Goal: Information Seeking & Learning: Learn about a topic

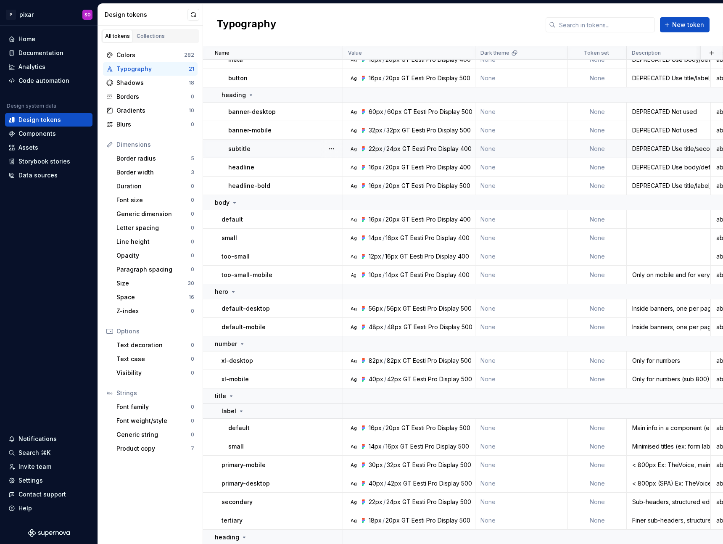
scroll to position [45, 0]
click at [250, 532] on div "heading" at bounding box center [278, 536] width 127 height 8
click at [249, 532] on div "heading" at bounding box center [278, 536] width 127 height 8
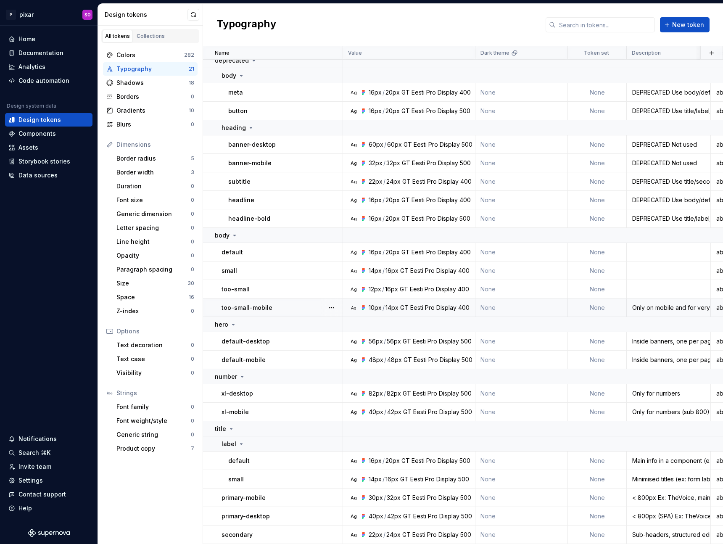
scroll to position [0, 0]
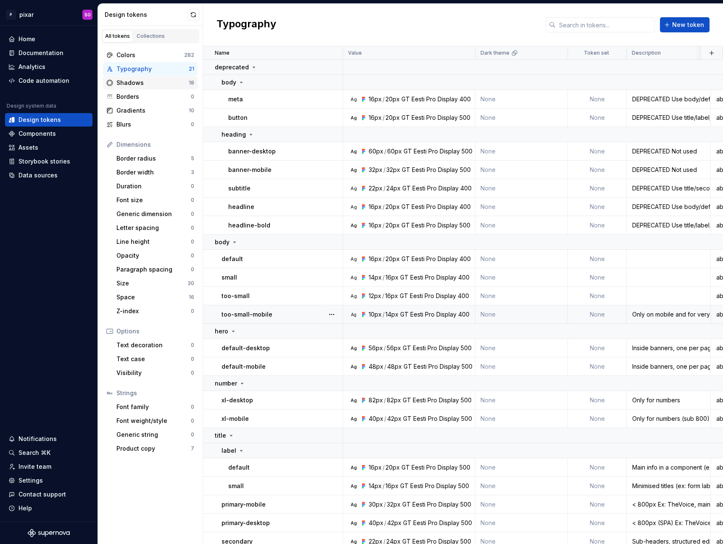
click at [145, 84] on div "Shadows" at bounding box center [152, 83] width 72 height 8
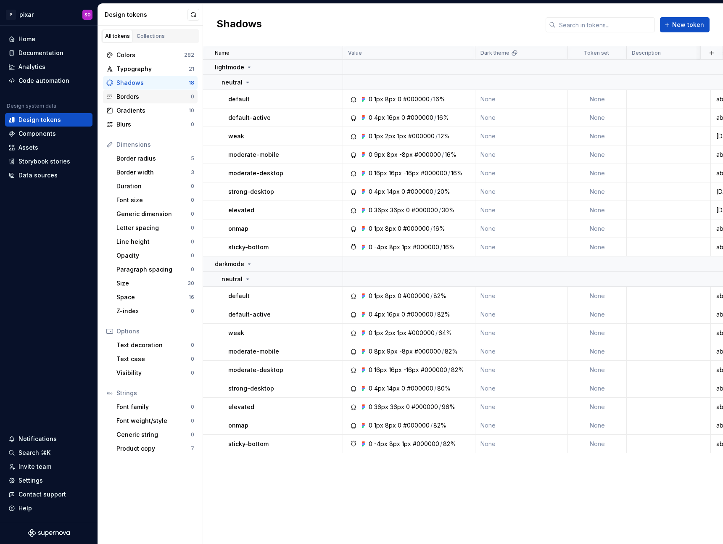
click at [147, 103] on div "Borders 0" at bounding box center [150, 96] width 95 height 13
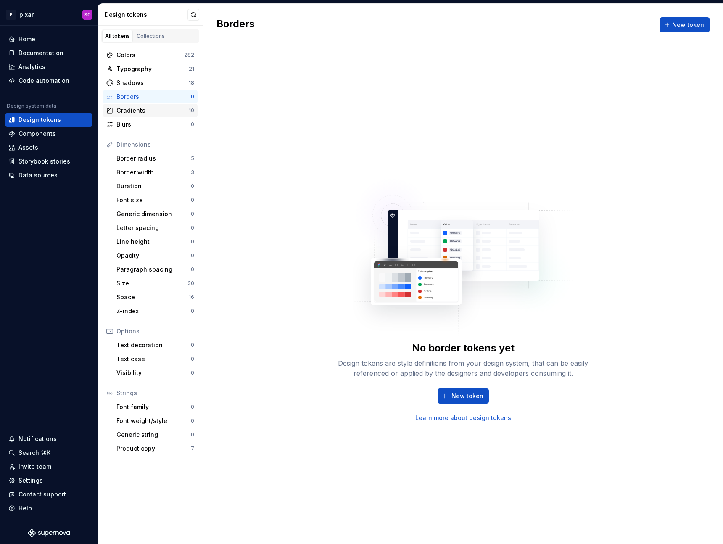
click at [149, 113] on div "Gradients" at bounding box center [152, 110] width 72 height 8
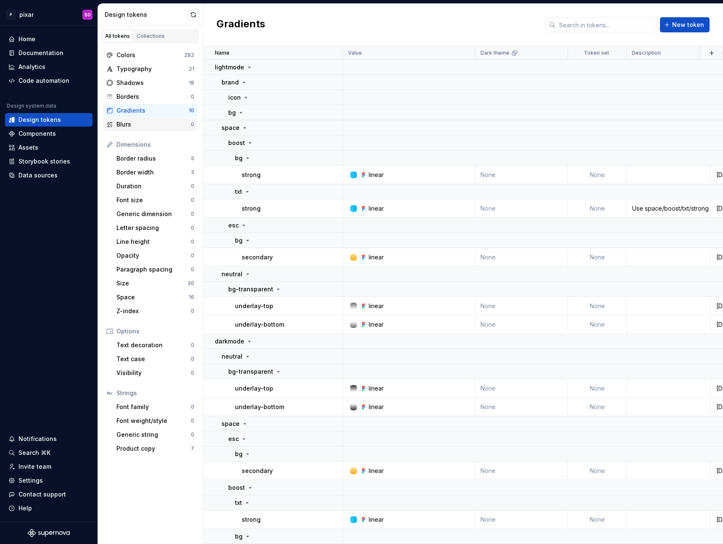
click at [142, 127] on div "Blurs" at bounding box center [153, 124] width 74 height 8
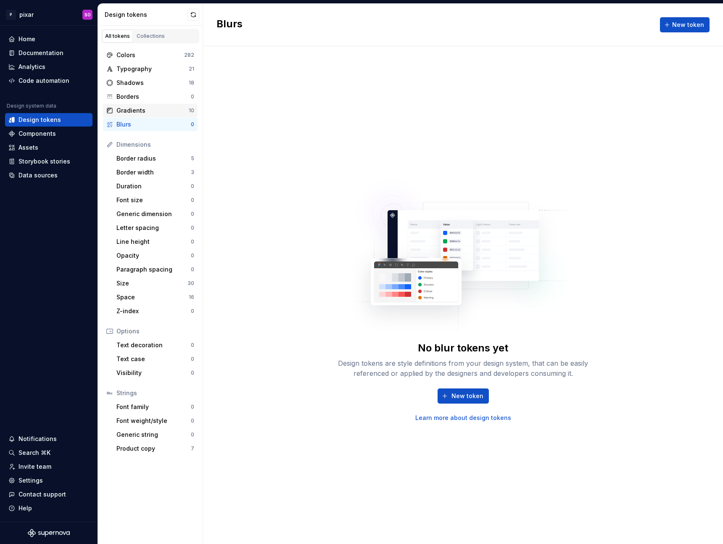
click at [148, 115] on div "Gradients 10" at bounding box center [150, 110] width 95 height 13
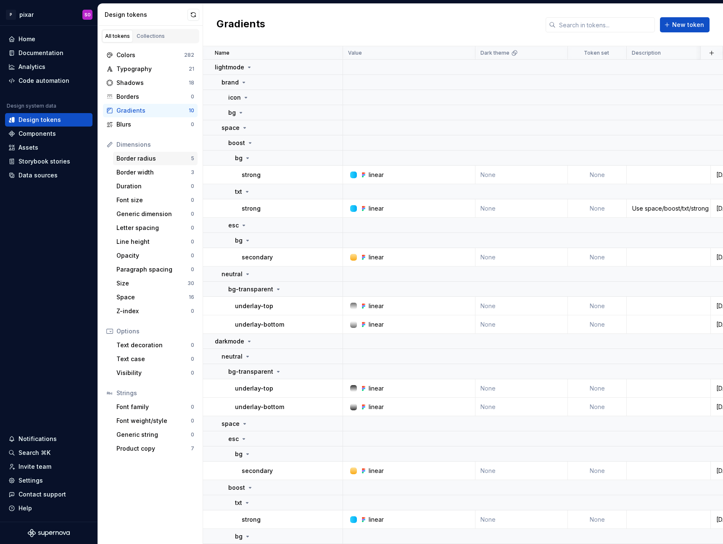
click at [144, 155] on div "Border radius" at bounding box center [153, 158] width 74 height 8
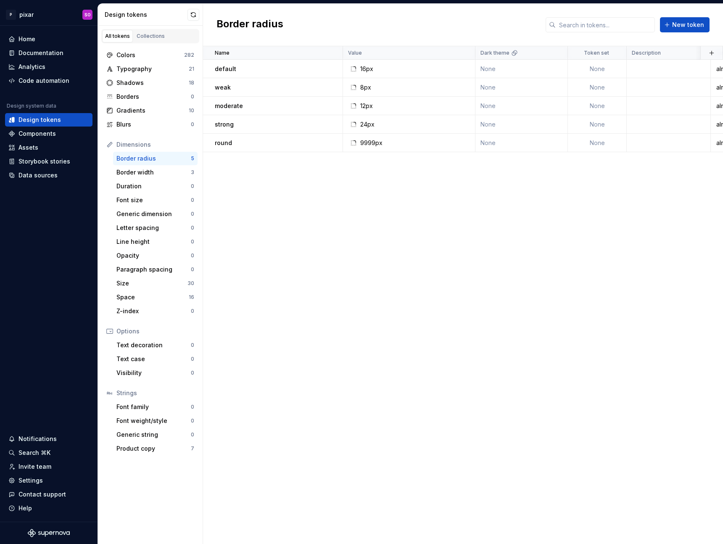
click at [143, 148] on div "Dimensions" at bounding box center [155, 144] width 78 height 8
click at [142, 142] on div "Dimensions" at bounding box center [155, 144] width 78 height 8
click at [139, 174] on div "Border width" at bounding box center [153, 172] width 74 height 8
click at [146, 186] on div "Duration" at bounding box center [153, 186] width 74 height 8
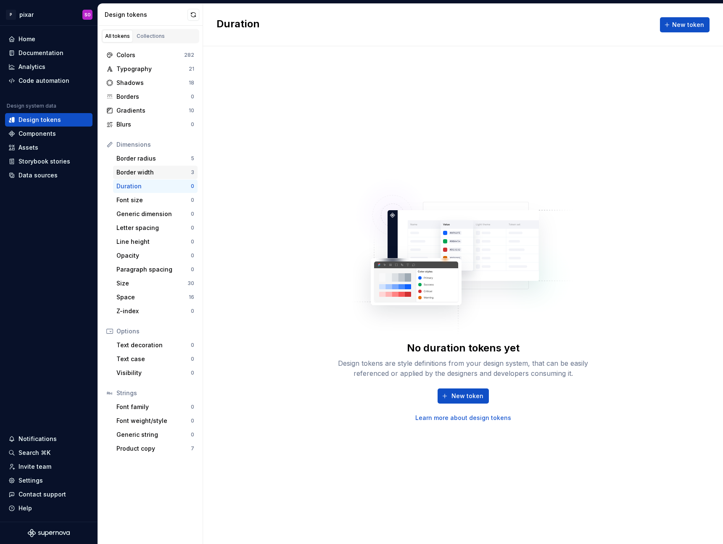
click at [147, 175] on div "Border width" at bounding box center [153, 172] width 74 height 8
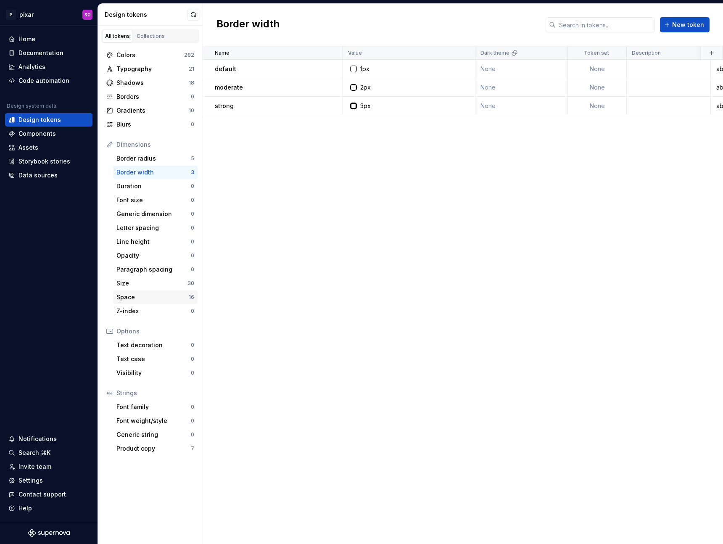
click at [143, 299] on div "Space" at bounding box center [152, 297] width 72 height 8
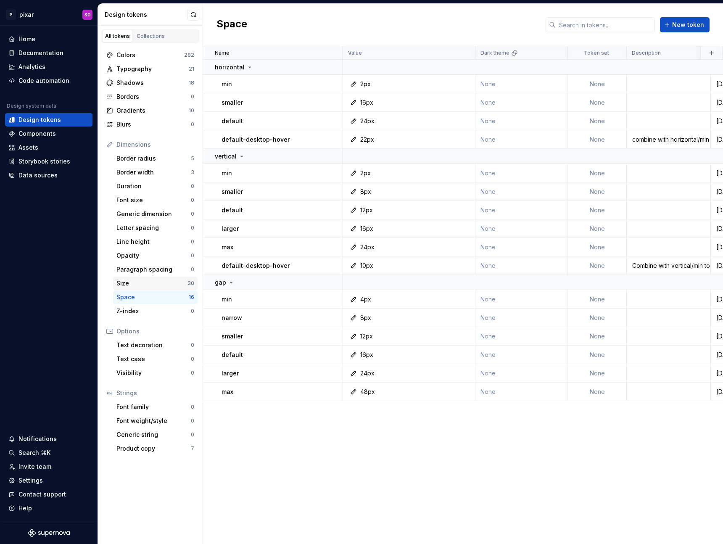
click at [143, 285] on div "Size" at bounding box center [151, 283] width 71 height 8
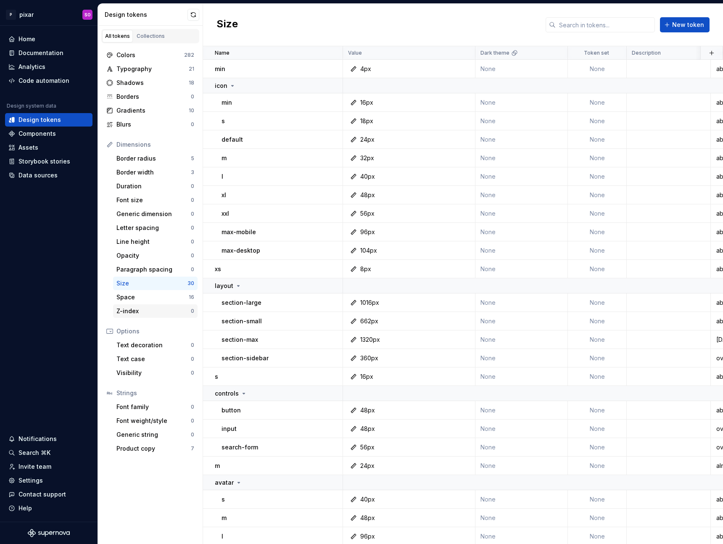
click at [136, 311] on div "Z-index" at bounding box center [153, 311] width 74 height 8
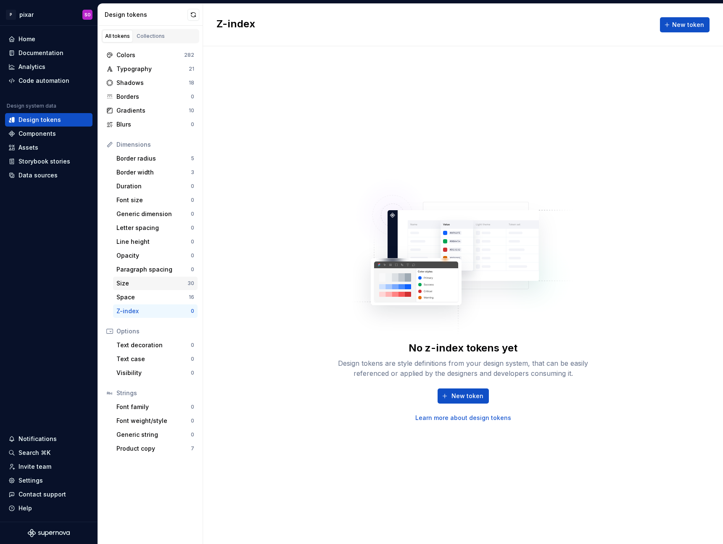
click at [141, 284] on div "Size" at bounding box center [151, 283] width 71 height 8
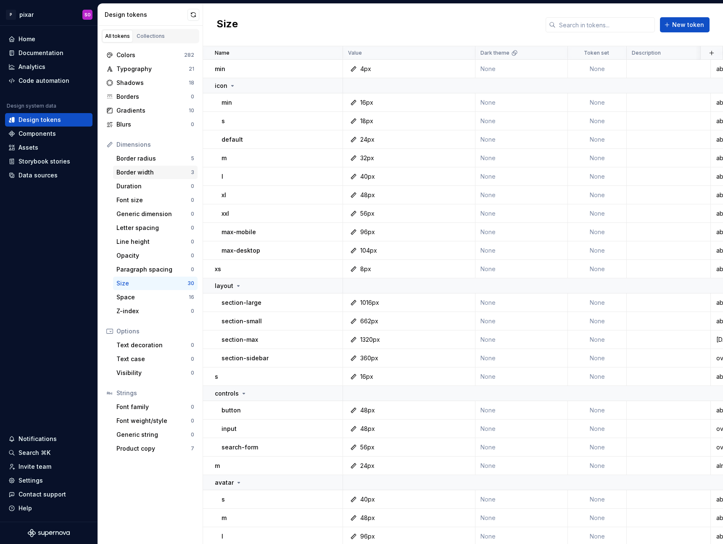
click at [137, 178] on div "Border width 3" at bounding box center [155, 172] width 84 height 13
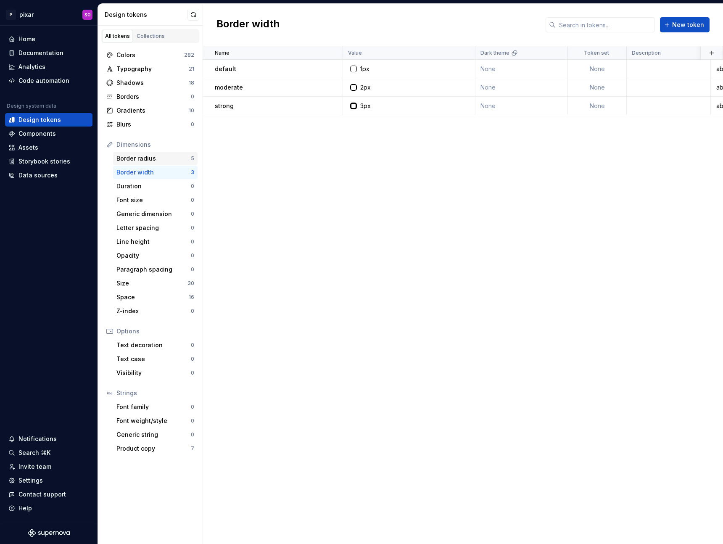
click at [161, 158] on div "Border radius" at bounding box center [153, 158] width 74 height 8
click at [159, 171] on div "Border width" at bounding box center [153, 172] width 74 height 8
click at [158, 162] on div "Border radius" at bounding box center [153, 158] width 74 height 8
